Goal: Task Accomplishment & Management: Manage account settings

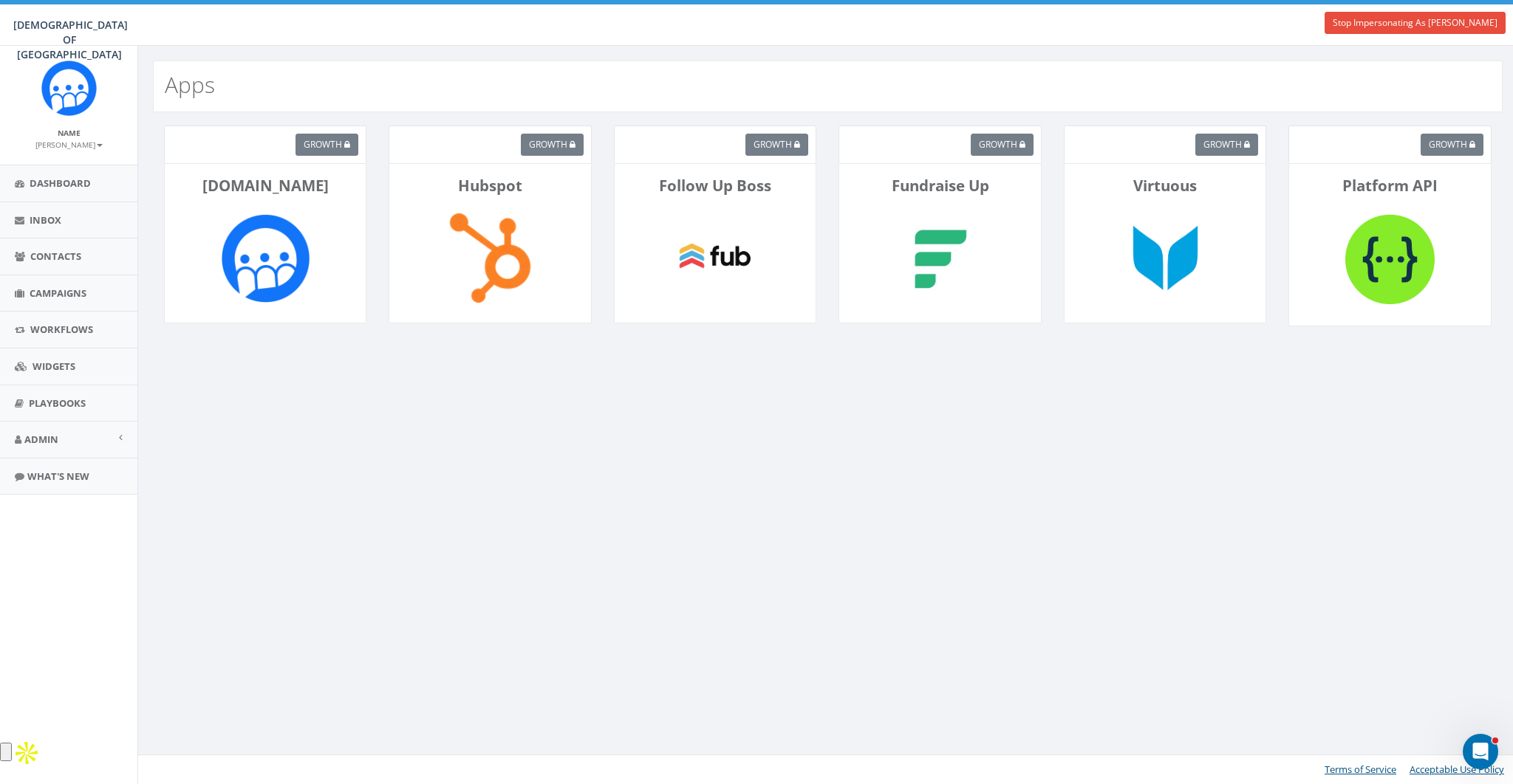
click at [288, 185] on p "Rally.so" at bounding box center [265, 185] width 178 height 21
click at [214, 140] on div "growth" at bounding box center [265, 144] width 203 height 38
click at [87, 144] on small "[PERSON_NAME]" at bounding box center [69, 145] width 67 height 10
click at [337, 417] on div "Apps growth Rally.so growth Hubspot growth Follow Up Boss growth Fundraise Up g…" at bounding box center [827, 415] width 1380 height 739
click at [33, 444] on span "Admin" at bounding box center [41, 440] width 34 height 13
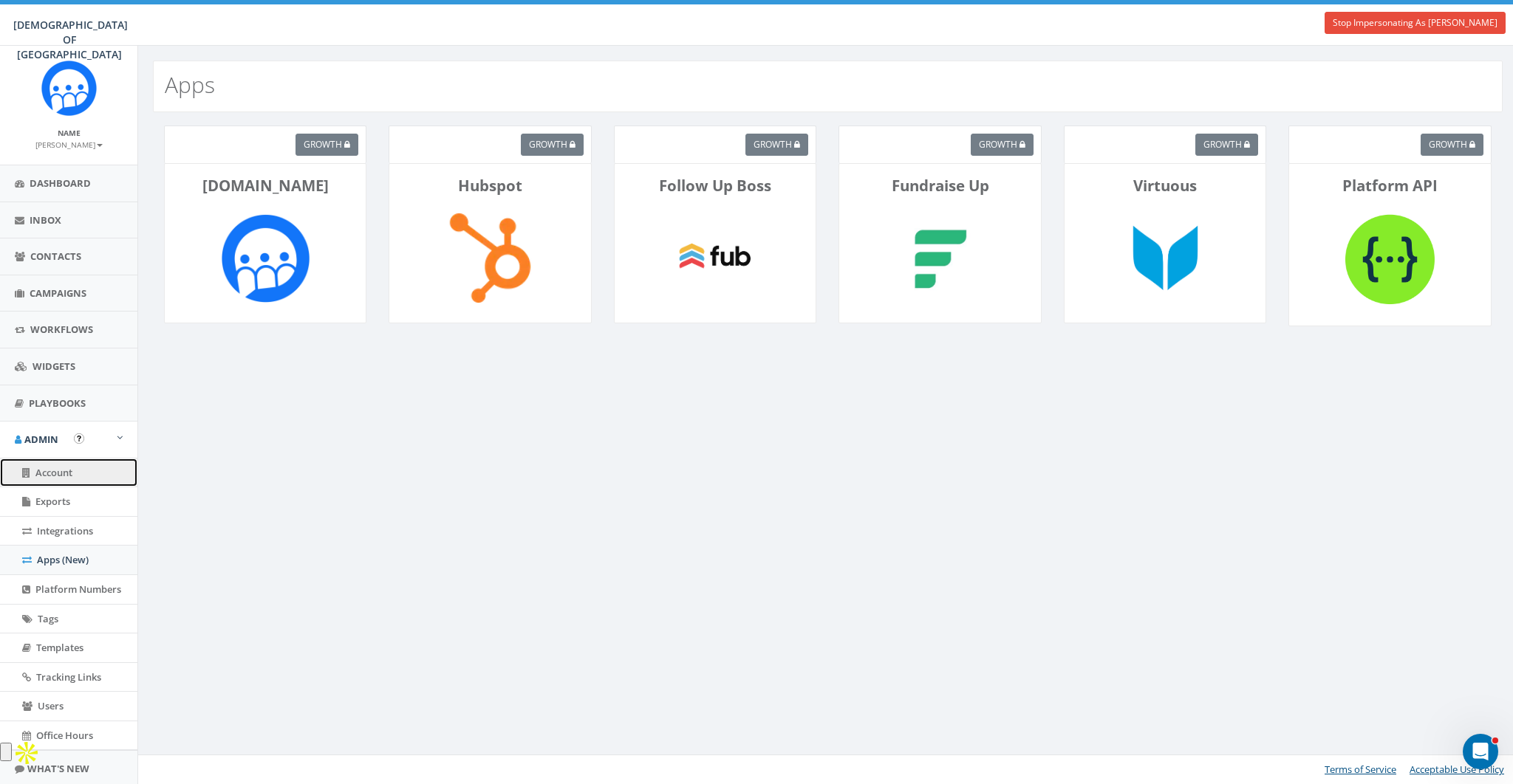
click at [51, 474] on span "Account" at bounding box center [54, 473] width 37 height 13
click at [60, 471] on span "Account" at bounding box center [54, 473] width 37 height 13
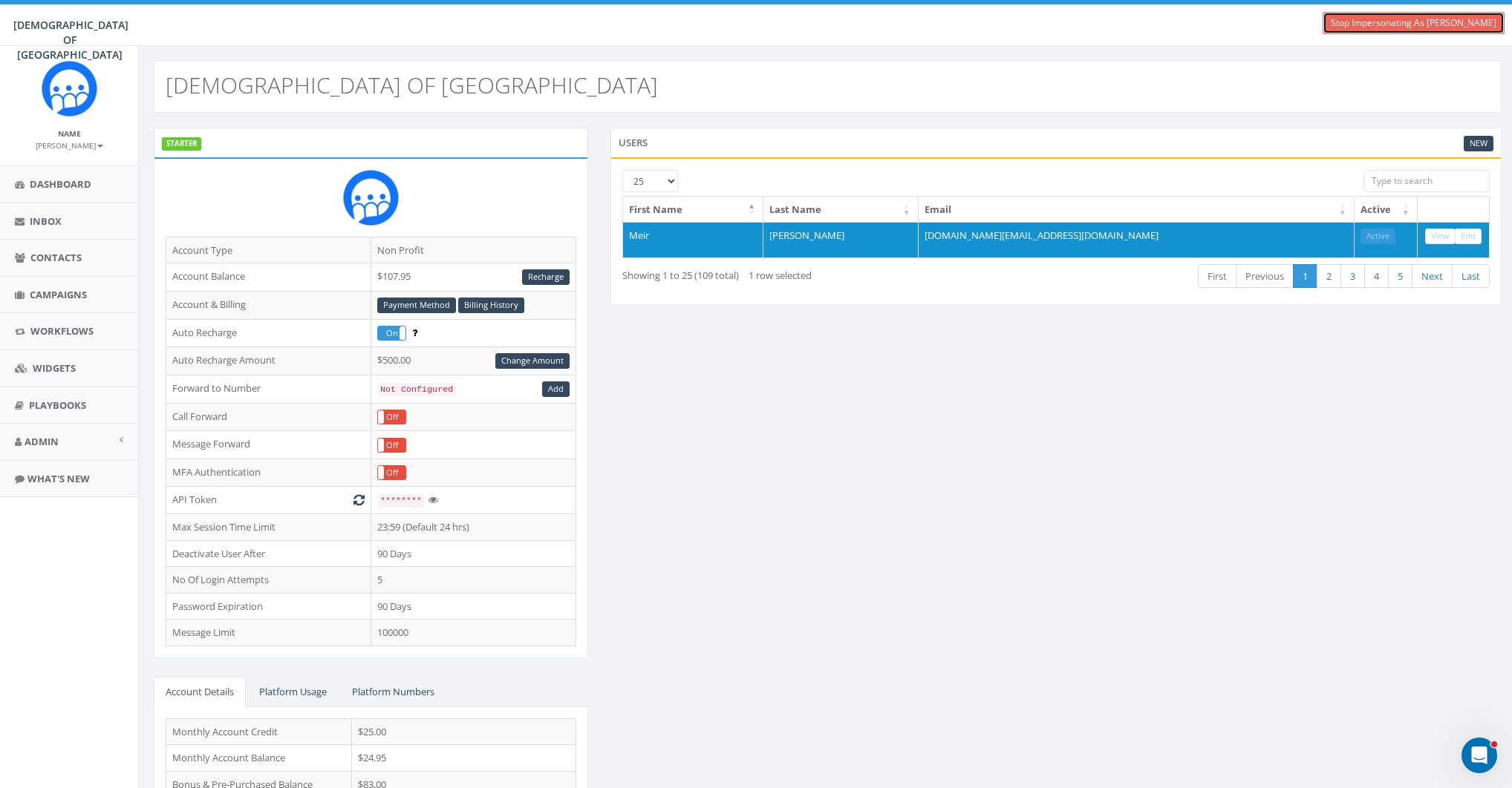
click at [1390, 21] on link "Stop Impersonating As [PERSON_NAME]" at bounding box center [1413, 23] width 182 height 22
